Goal: Transaction & Acquisition: Purchase product/service

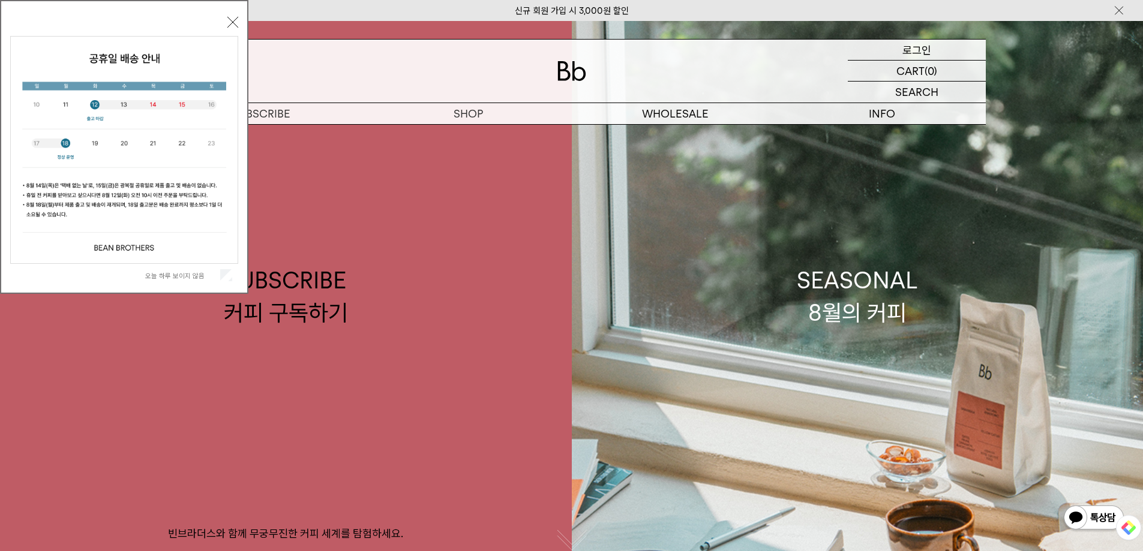
click at [910, 48] on p "로그인" at bounding box center [916, 50] width 29 height 20
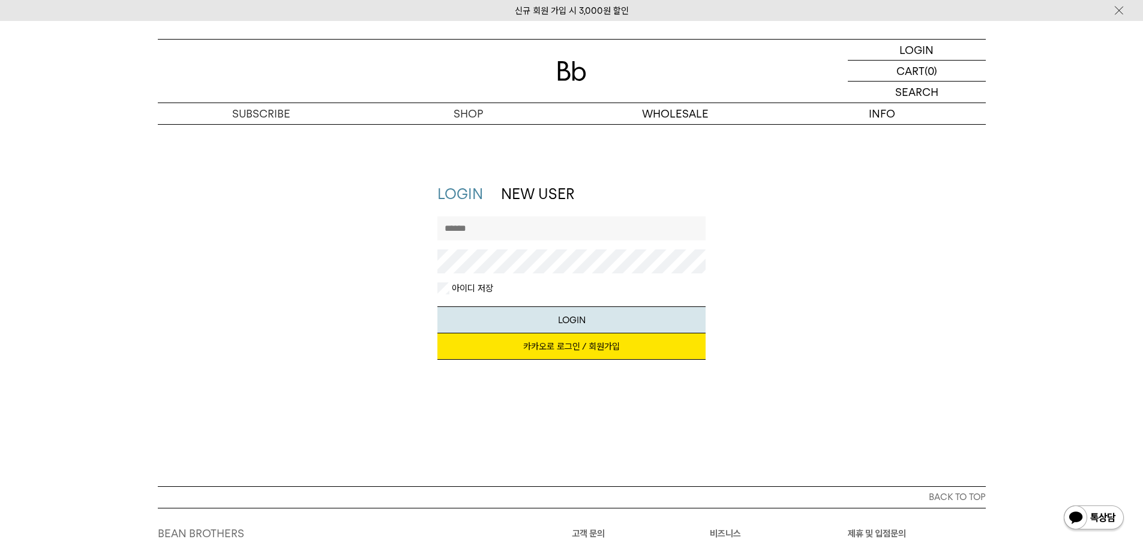
click at [562, 350] on link "카카오로 로그인 / 회원가입" at bounding box center [571, 347] width 268 height 26
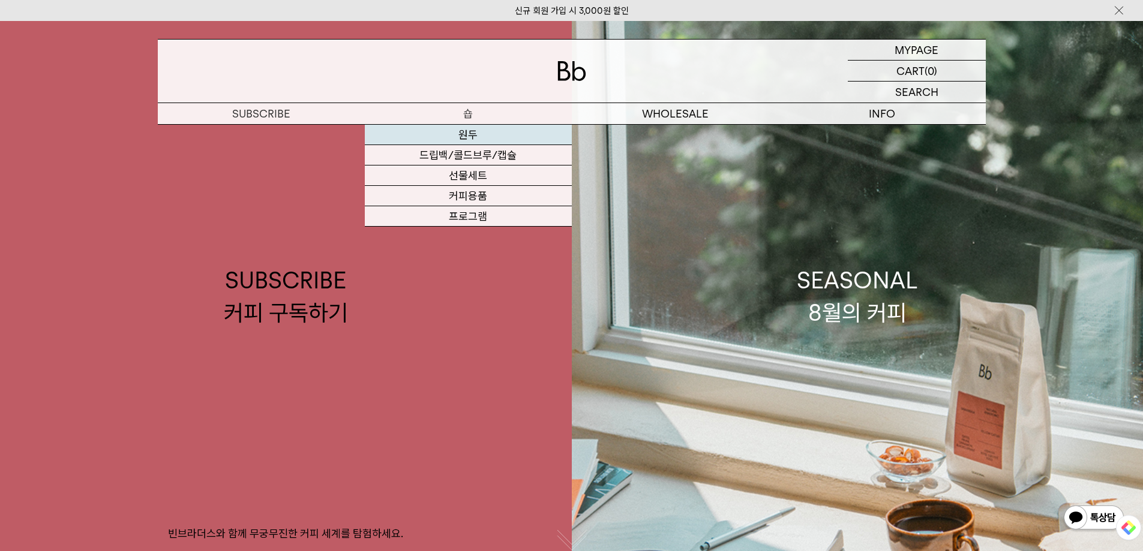
click at [466, 136] on link "원두" at bounding box center [468, 135] width 207 height 20
